Goal: Find contact information: Find contact information

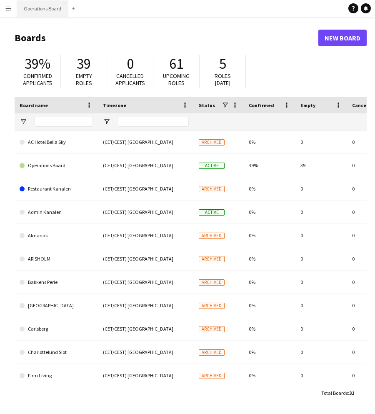
click at [40, 12] on button "Operations Board Close" at bounding box center [42, 8] width 51 height 16
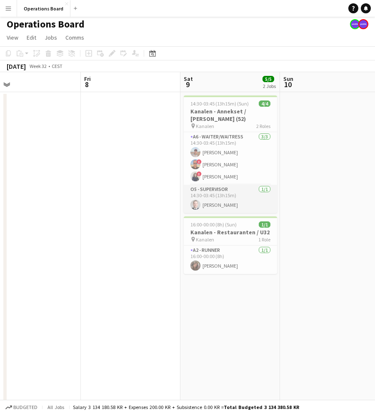
scroll to position [0, 317]
click at [226, 173] on app-card-role "A6 - WAITER/WAITRESS [DATE] 14:30-03:45 (13h15m) [PERSON_NAME] ! [PERSON_NAME] …" at bounding box center [230, 158] width 93 height 53
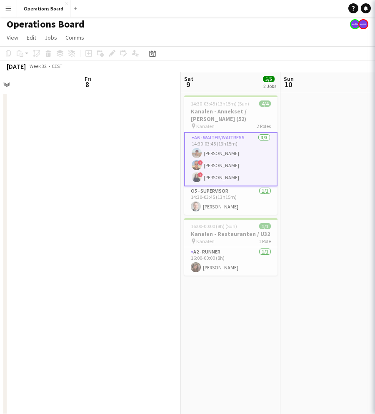
scroll to position [0, 318]
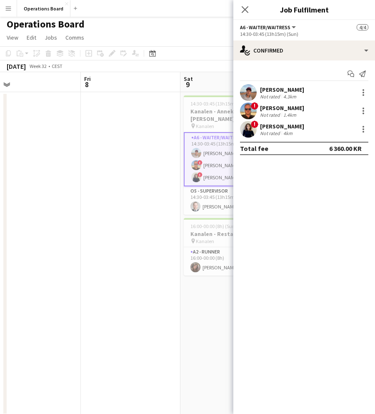
click at [279, 128] on div "[PERSON_NAME]" at bounding box center [282, 127] width 44 height 8
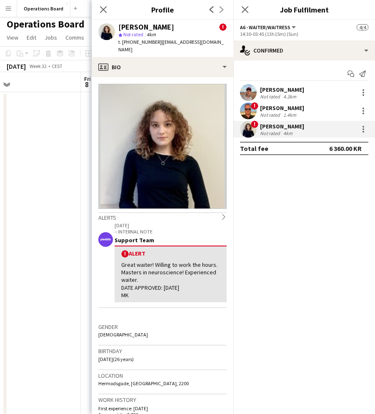
drag, startPoint x: 137, startPoint y: 43, endPoint x: 151, endPoint y: 43, distance: 14.2
click at [151, 43] on div "t. [PHONE_NUMBER] | [EMAIL_ADDRESS][DOMAIN_NAME]" at bounding box center [172, 45] width 108 height 15
click at [150, 43] on span "t. [PHONE_NUMBER]" at bounding box center [139, 42] width 43 height 6
drag, startPoint x: 149, startPoint y: 42, endPoint x: 139, endPoint y: 42, distance: 10.0
click at [139, 42] on span "t. [PHONE_NUMBER]" at bounding box center [139, 42] width 43 height 6
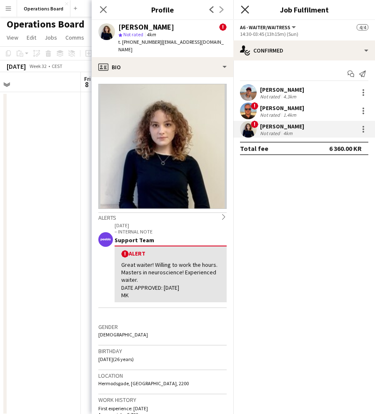
click at [246, 12] on icon "Close pop-in" at bounding box center [245, 9] width 8 height 8
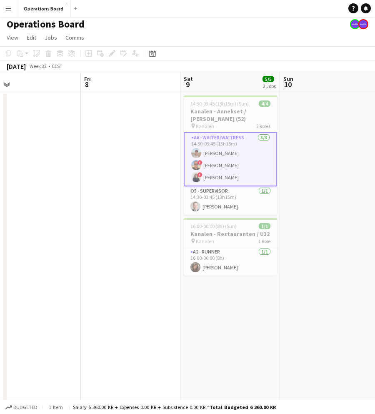
click at [219, 151] on app-card-role "A6 - WAITER/WAITRESS [DATE] 14:30-03:45 (13h15m) [PERSON_NAME] ! [PERSON_NAME] …" at bounding box center [230, 159] width 93 height 54
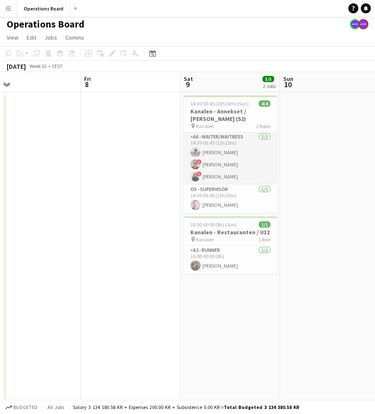
click at [219, 173] on app-card-role "A6 - WAITER/WAITRESS [DATE] 14:30-03:45 (13h15m) [PERSON_NAME] ! [PERSON_NAME] …" at bounding box center [230, 158] width 93 height 53
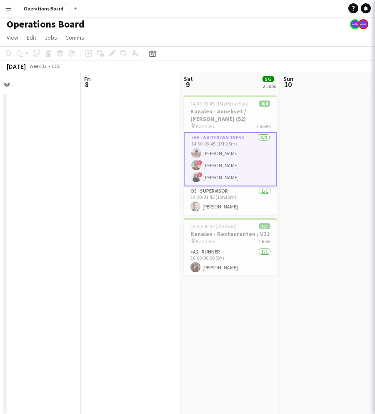
scroll to position [13, 0]
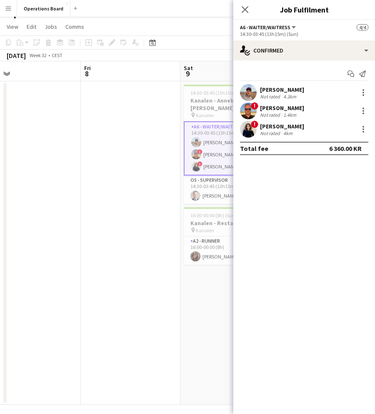
click at [279, 130] on div "Not rated" at bounding box center [271, 133] width 22 height 6
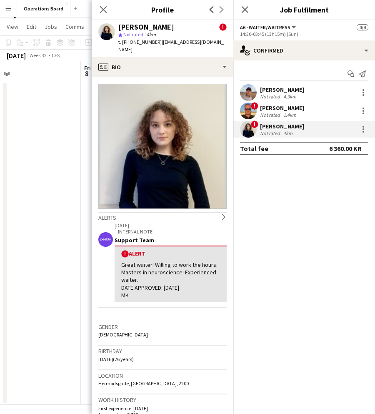
drag, startPoint x: 153, startPoint y: 41, endPoint x: 222, endPoint y: 45, distance: 68.5
click at [222, 45] on app-profile-header "[PERSON_NAME] ! star Not rated 4km t. [PHONE_NUMBER] | [EMAIL_ADDRESS][DOMAIN_N…" at bounding box center [163, 38] width 142 height 37
copy span "[EMAIL_ADDRESS][DOMAIN_NAME]"
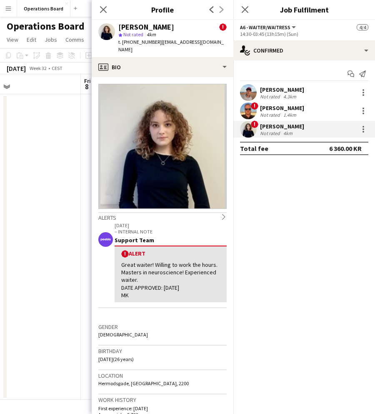
scroll to position [0, 0]
